Goal: Information Seeking & Learning: Learn about a topic

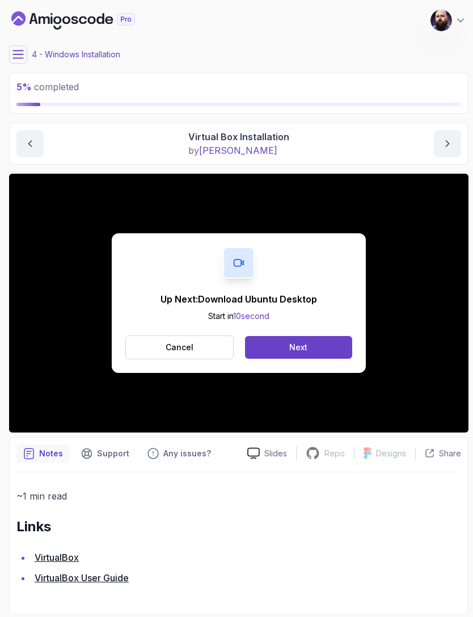
click at [323, 356] on button "Next" at bounding box center [298, 347] width 107 height 23
click at [310, 352] on button "Next" at bounding box center [298, 347] width 107 height 23
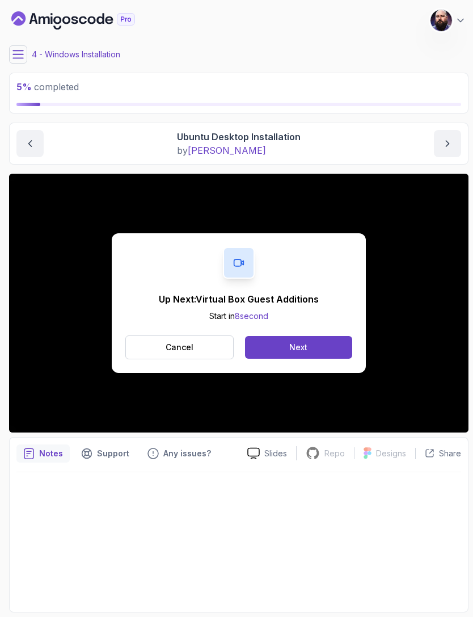
click at [287, 353] on button "Next" at bounding box center [298, 347] width 107 height 23
